Goal: Task Accomplishment & Management: Manage account settings

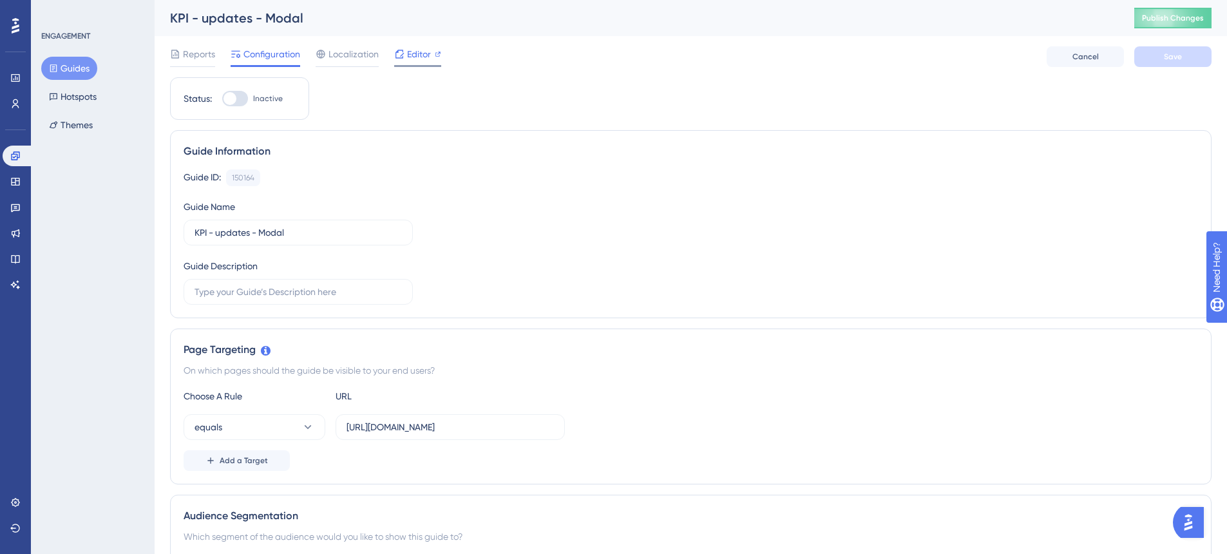
click at [400, 51] on icon at bounding box center [399, 54] width 10 height 10
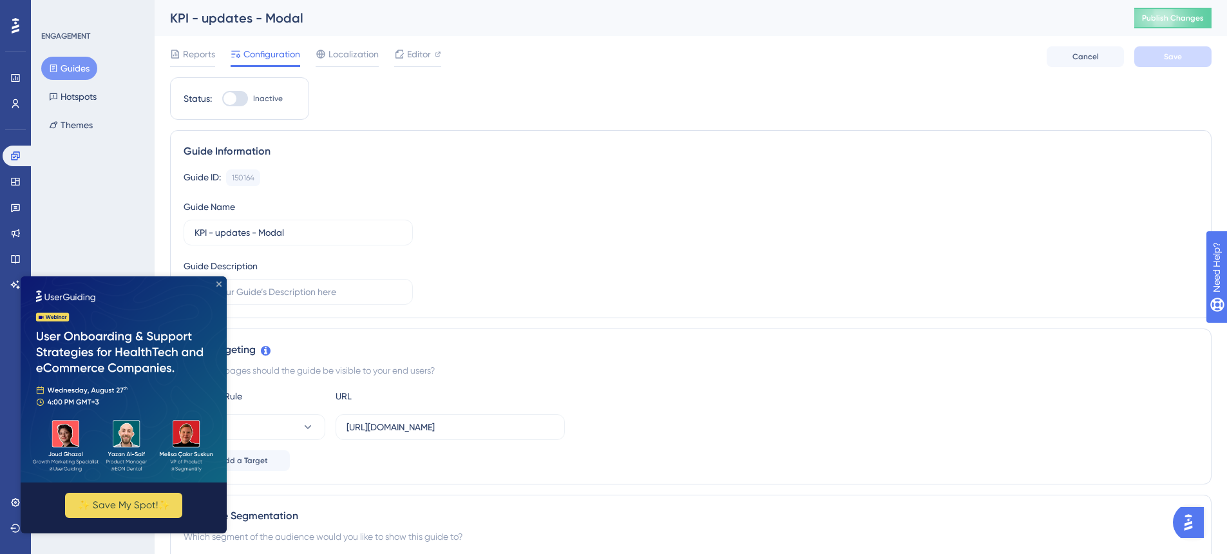
drag, startPoint x: 220, startPoint y: 285, endPoint x: 242, endPoint y: 560, distance: 276.4
click at [220, 285] on icon "Close Preview" at bounding box center [218, 283] width 5 height 5
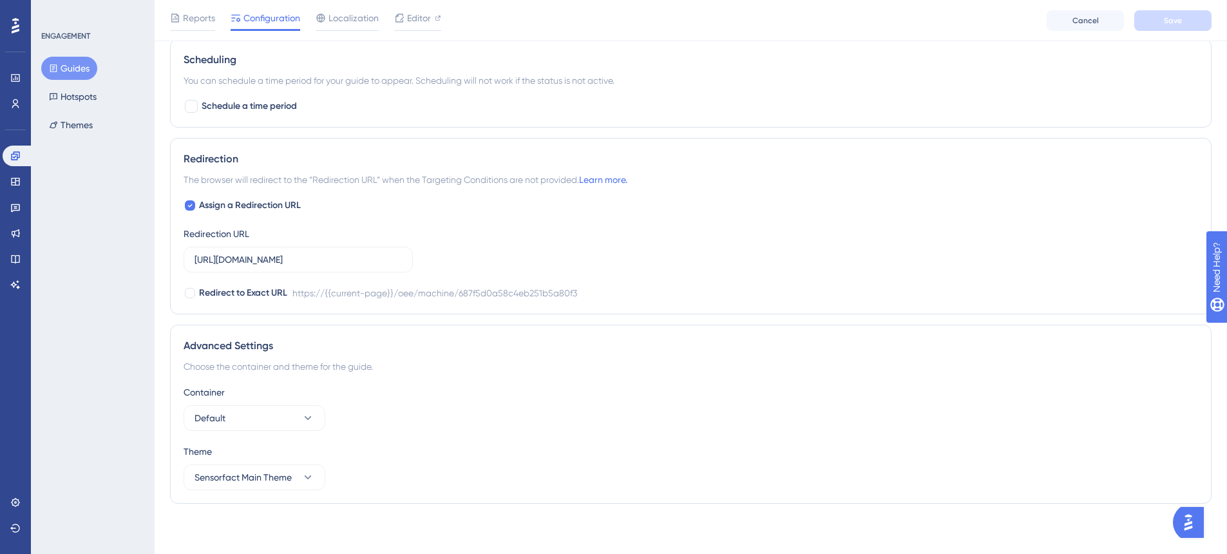
scroll to position [818, 0]
click at [338, 14] on span "Localization" at bounding box center [353, 17] width 50 height 15
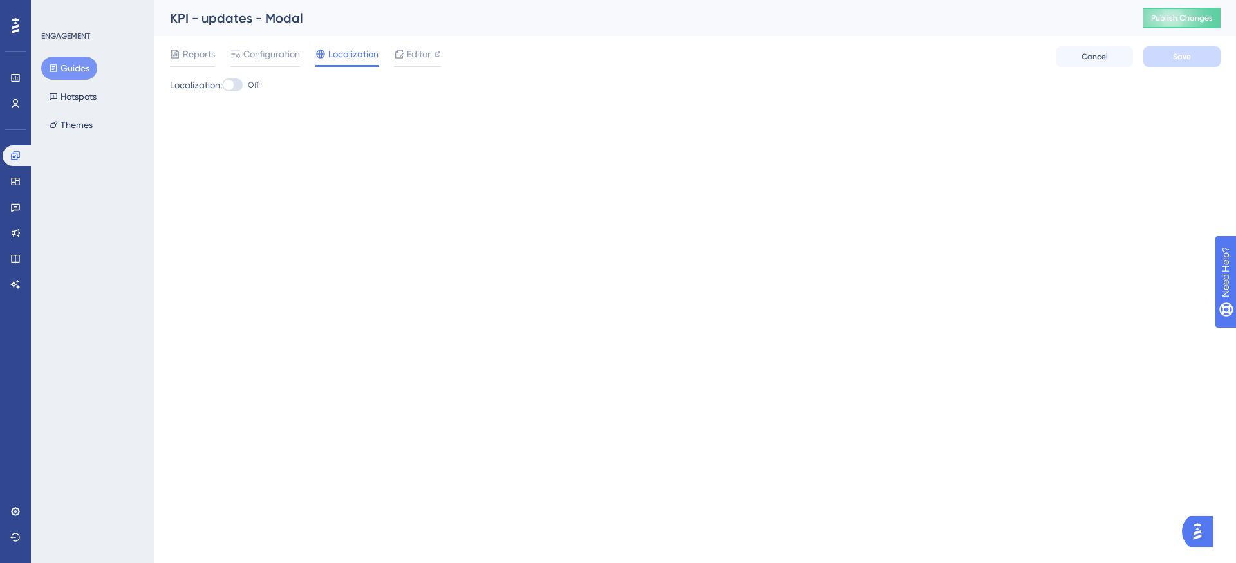
click at [297, 45] on div "Reports Configuration Localization Editor Cancel Save" at bounding box center [695, 56] width 1051 height 41
click at [287, 48] on span "Configuration" at bounding box center [271, 53] width 57 height 15
